Goal: Task Accomplishment & Management: Use online tool/utility

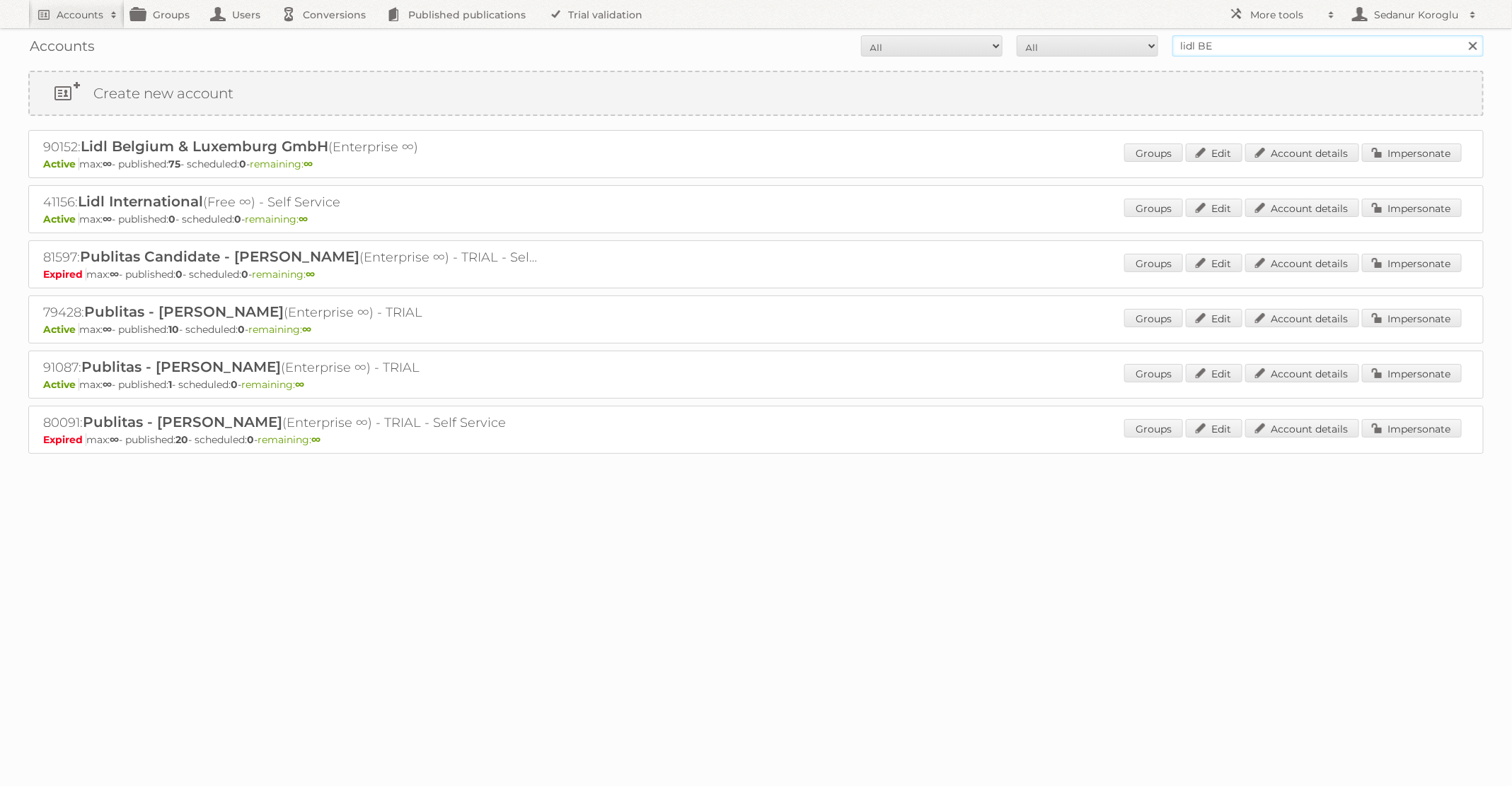
drag, startPoint x: 1232, startPoint y: 51, endPoint x: 1081, endPoint y: 42, distance: 151.3
click at [1086, 44] on form "All Active Expired Pending All Paid Trials Self service lidl BE Search" at bounding box center [756, 45] width 1455 height 21
type input "TFG media"
click at [1461, 35] on input "Search" at bounding box center [1471, 45] width 21 height 21
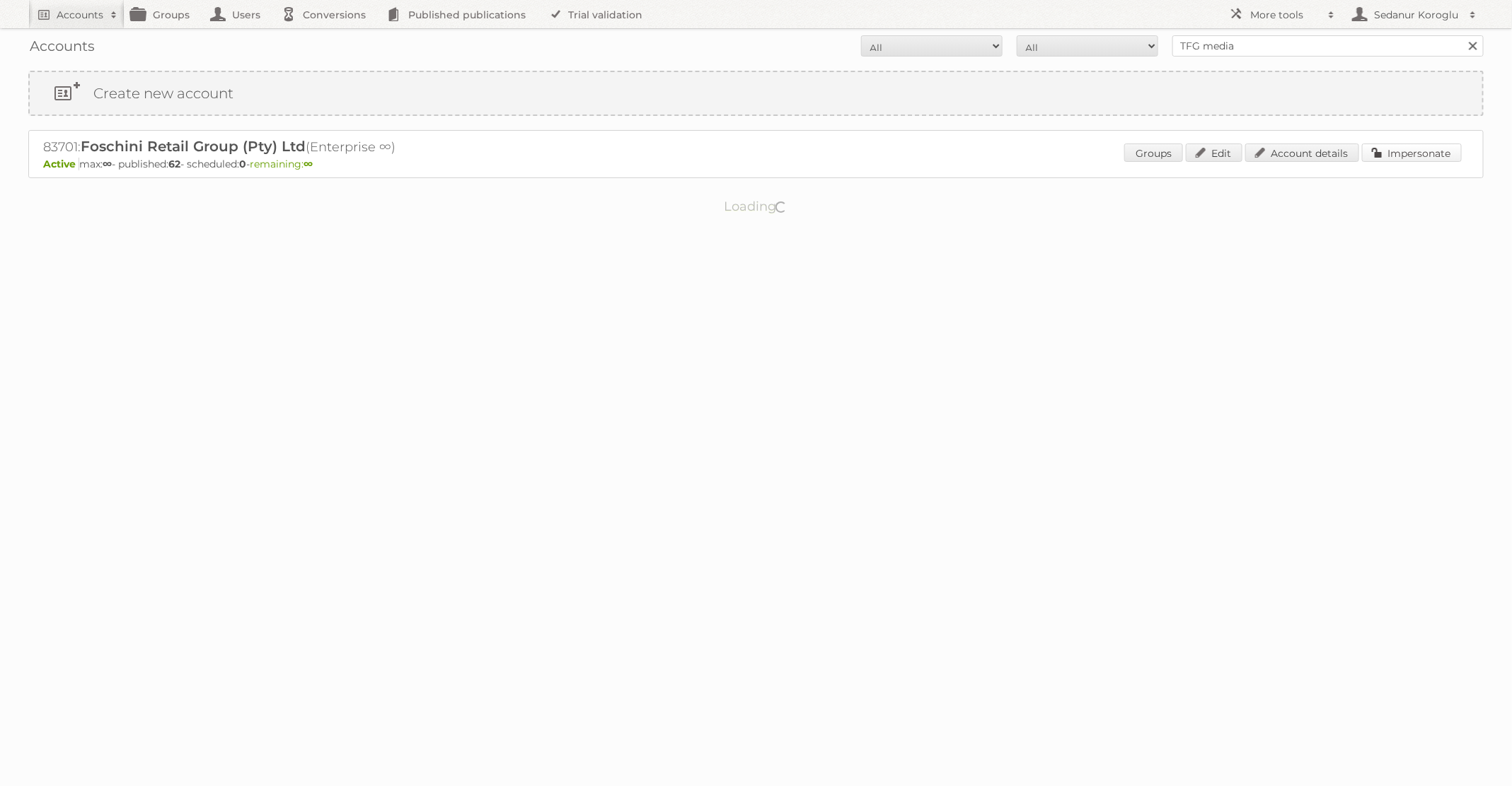
click at [1398, 158] on link "Impersonate" at bounding box center [1412, 153] width 100 height 18
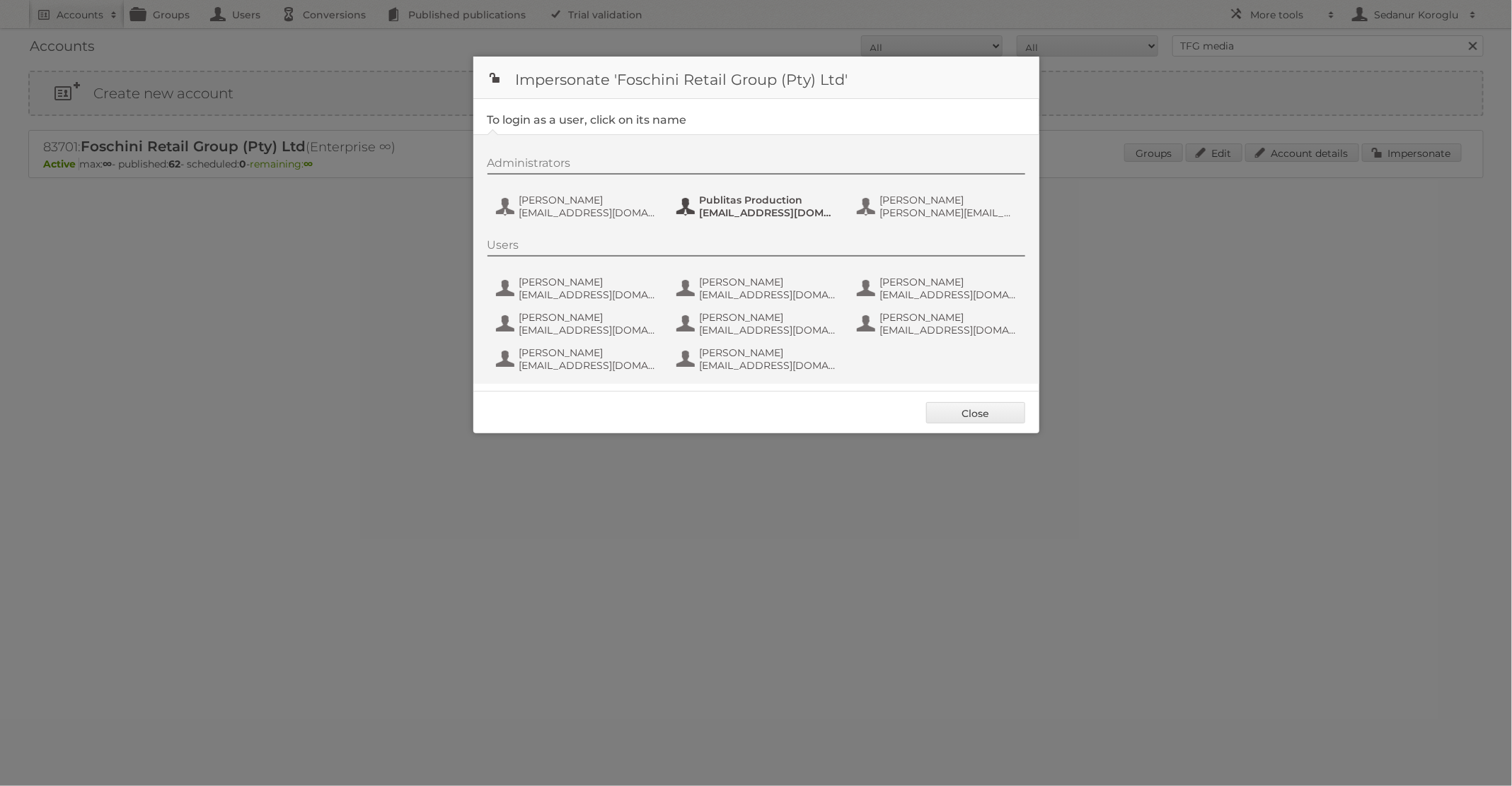
click at [750, 208] on span "fs+tfgmedia@publitas.com" at bounding box center [768, 213] width 137 height 13
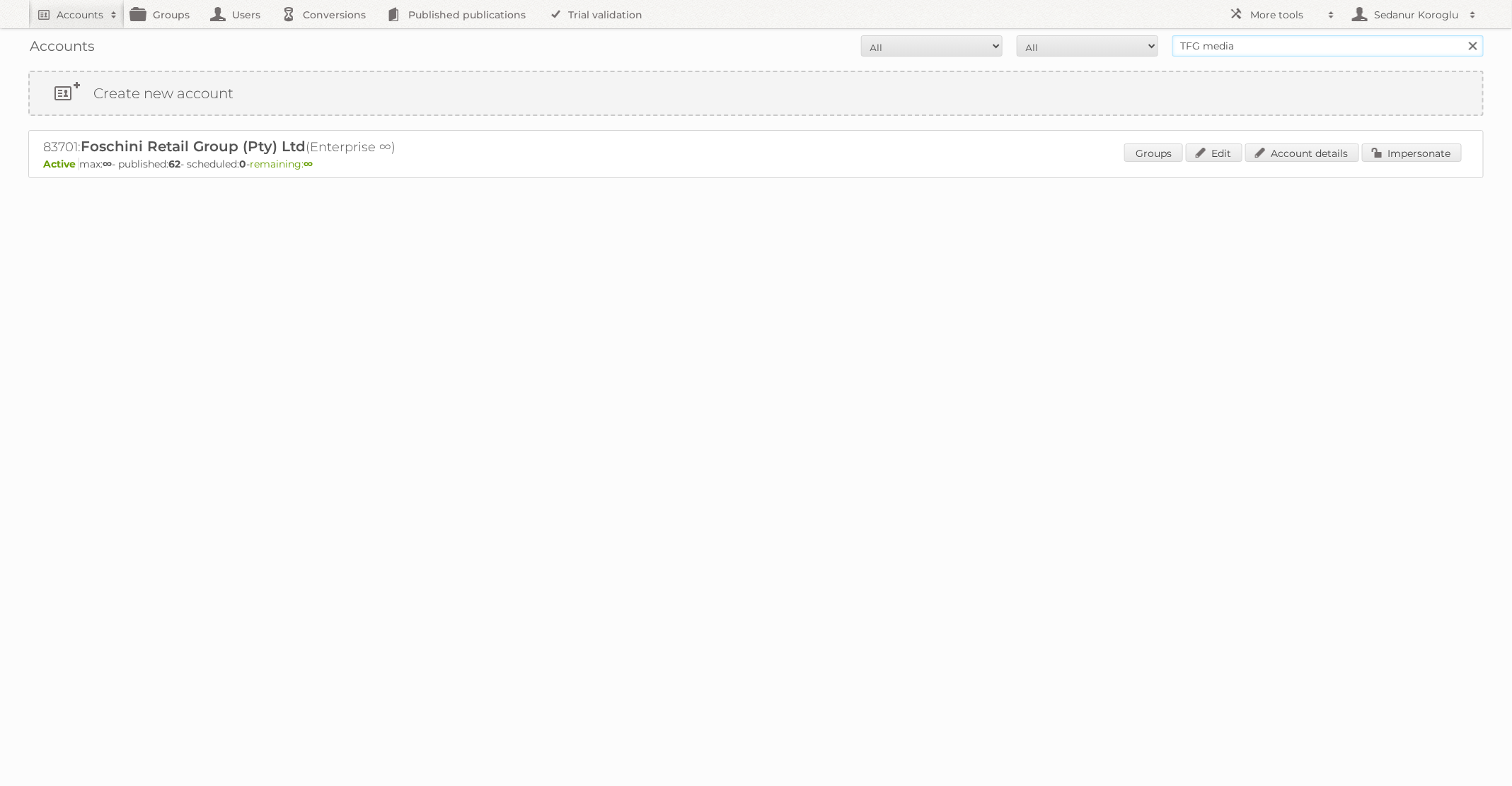
drag, startPoint x: 1258, startPoint y: 44, endPoint x: 1073, endPoint y: 41, distance: 185.0
click at [1073, 41] on form "All Active Expired Pending All Paid Trials Self service TFG media Search" at bounding box center [756, 45] width 1455 height 21
type input "dm drogerie"
click at [1461, 35] on input "Search" at bounding box center [1471, 45] width 21 height 21
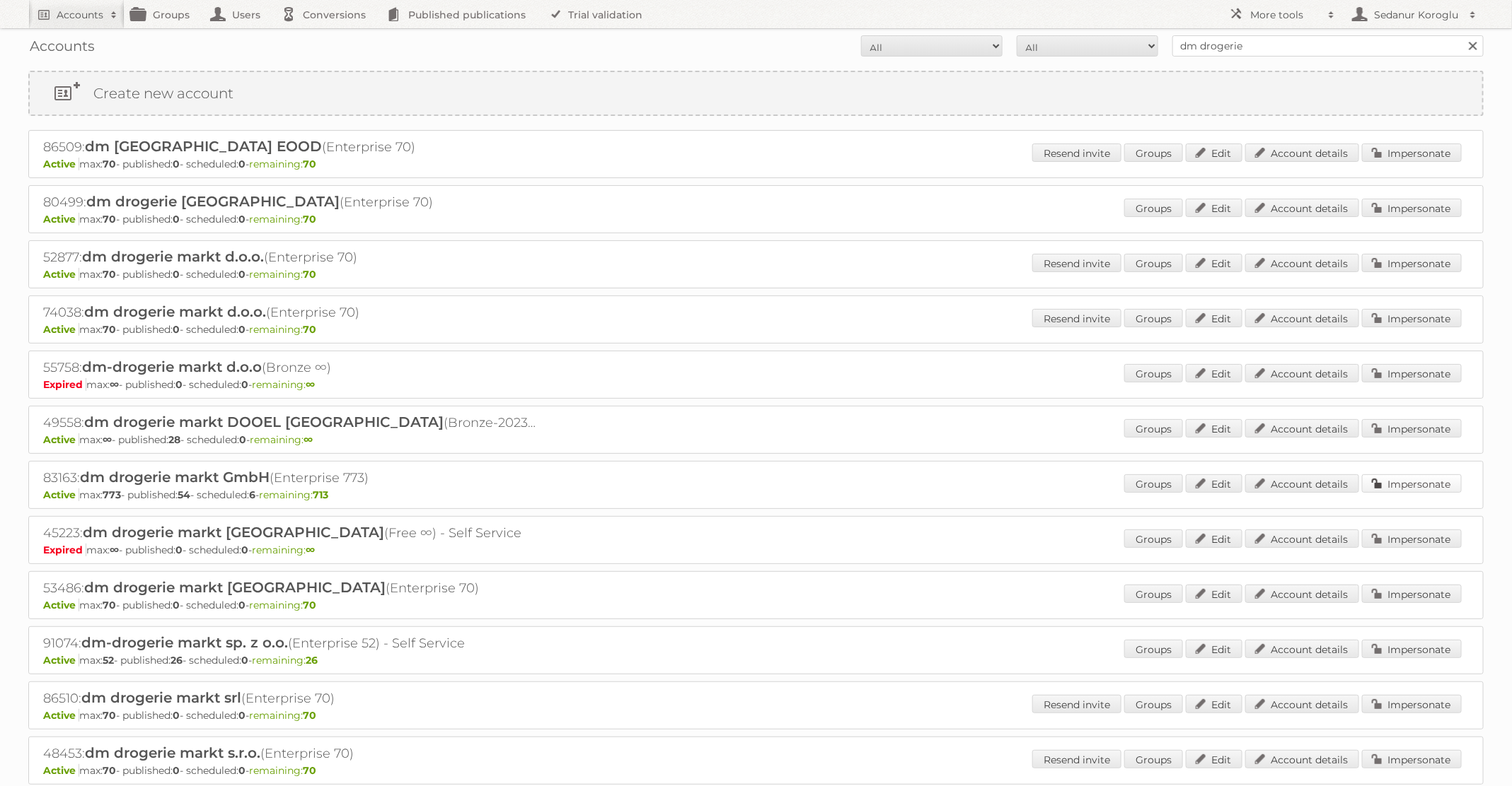
click at [1438, 480] on link "Impersonate" at bounding box center [1412, 484] width 100 height 18
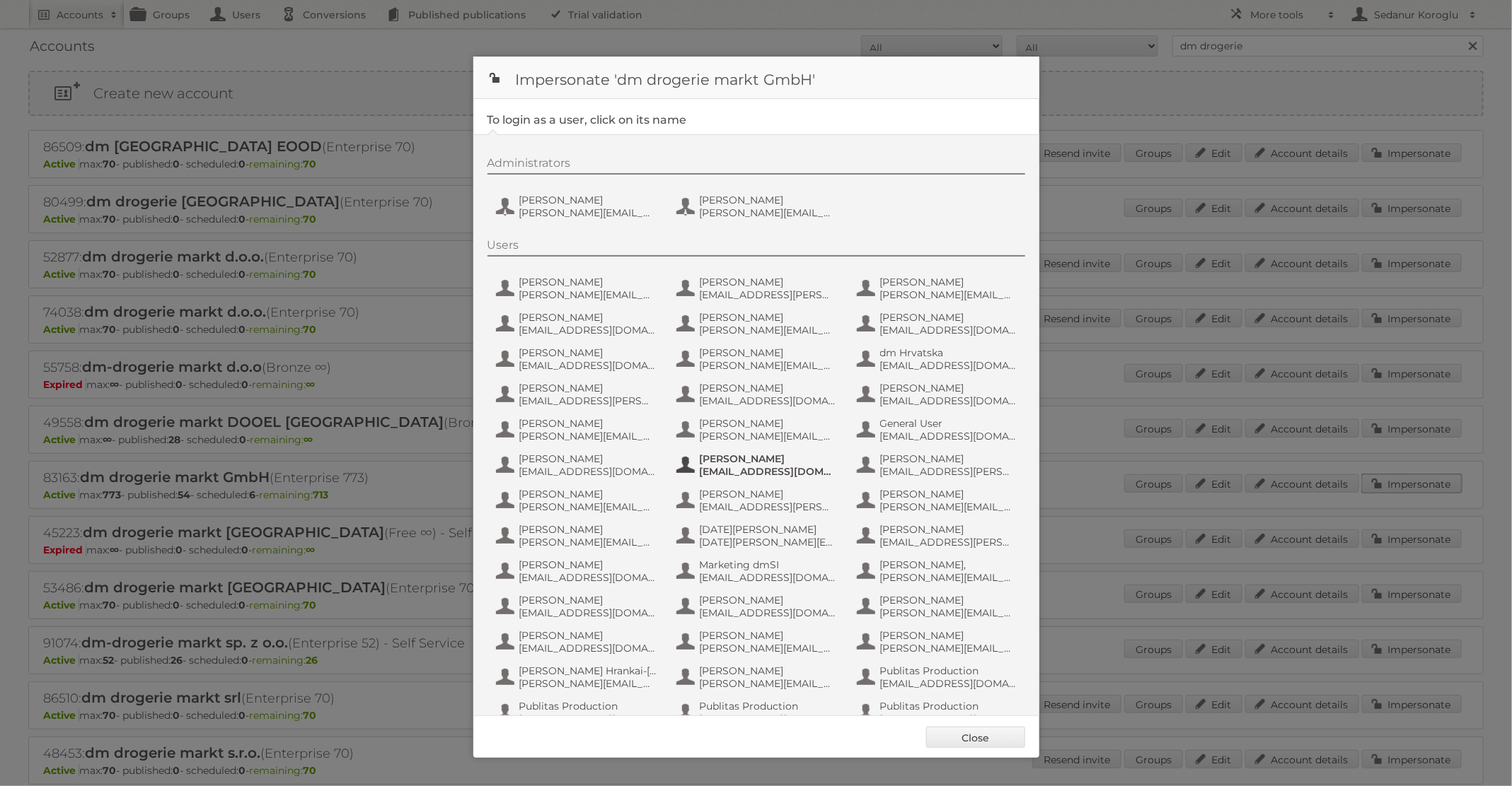
scroll to position [135, 0]
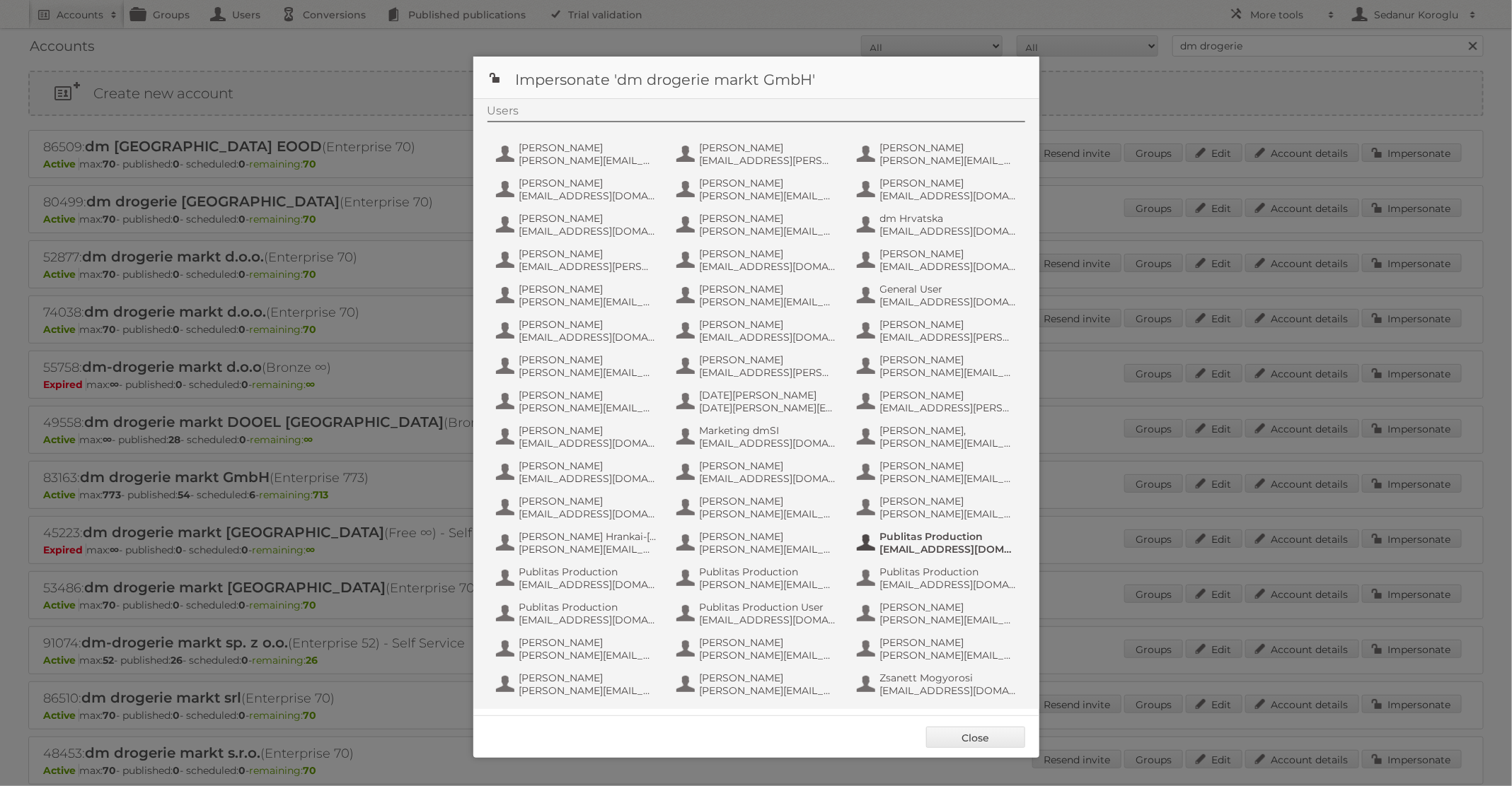
click at [935, 546] on span "fs+dmslovakia@publitas.com" at bounding box center [948, 549] width 137 height 13
